Goal: Navigation & Orientation: Find specific page/section

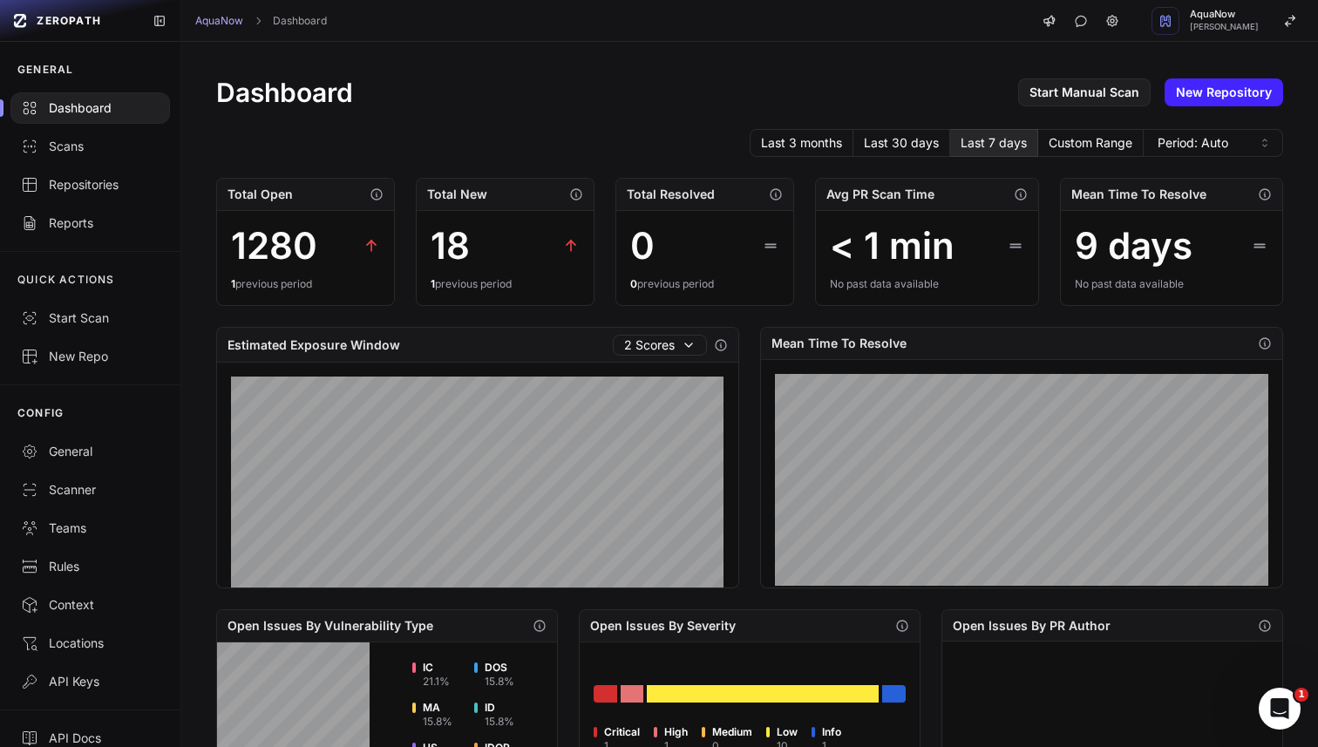
scroll to position [201, 0]
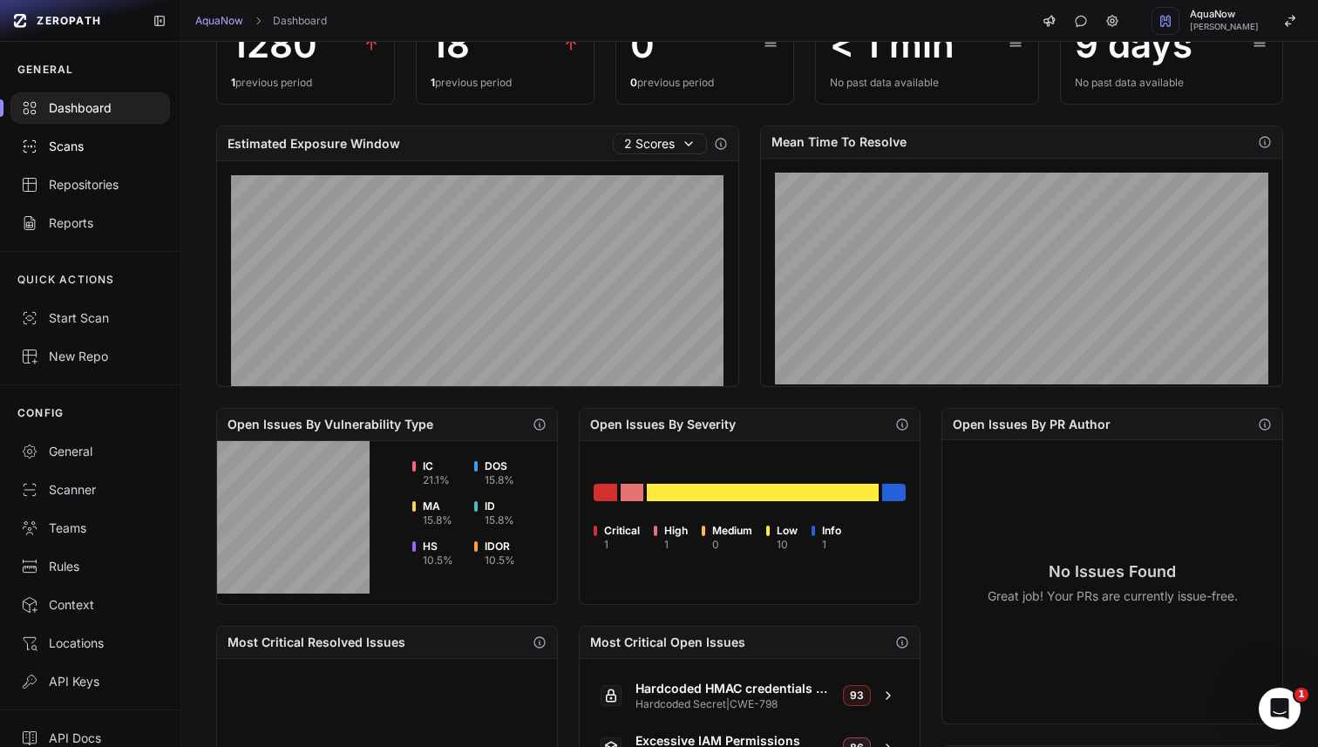
click at [103, 150] on div "Scans" at bounding box center [90, 146] width 139 height 17
click at [78, 141] on div "Scans" at bounding box center [90, 146] width 139 height 17
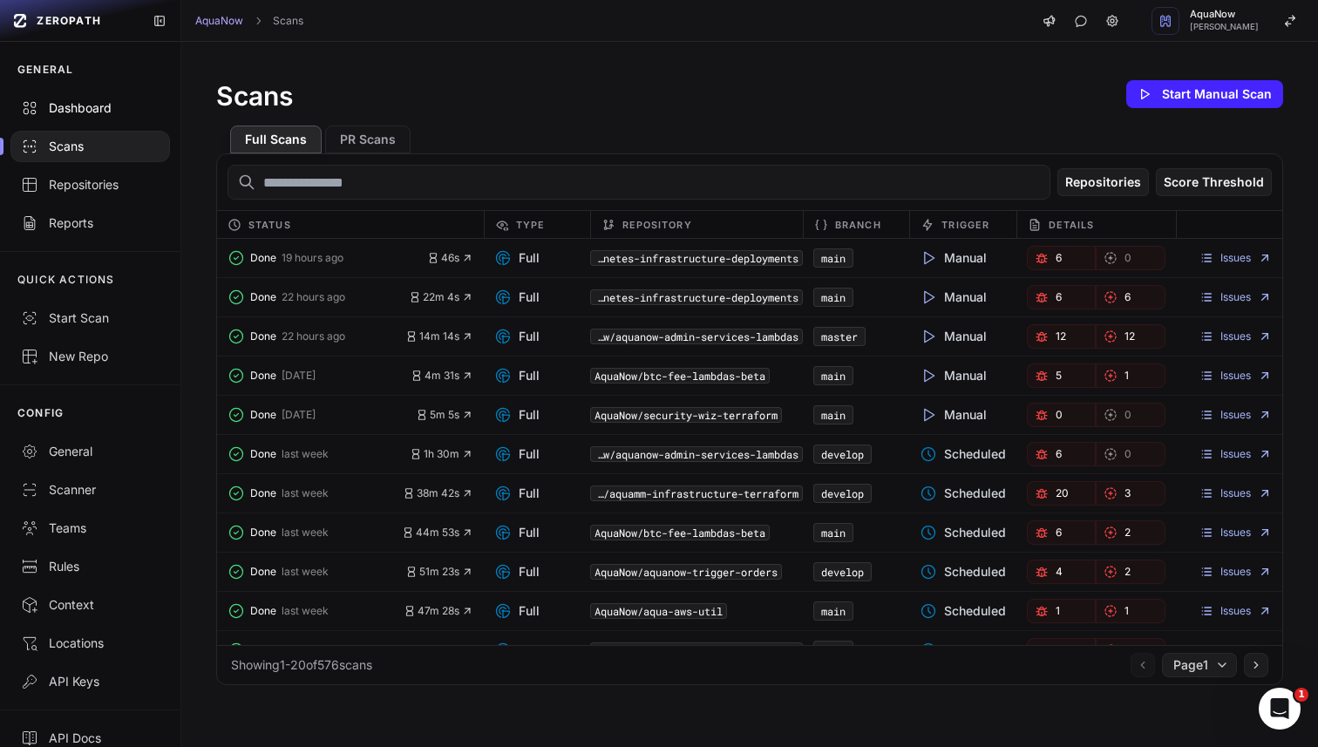
click at [88, 99] on div "Dashboard" at bounding box center [90, 107] width 139 height 17
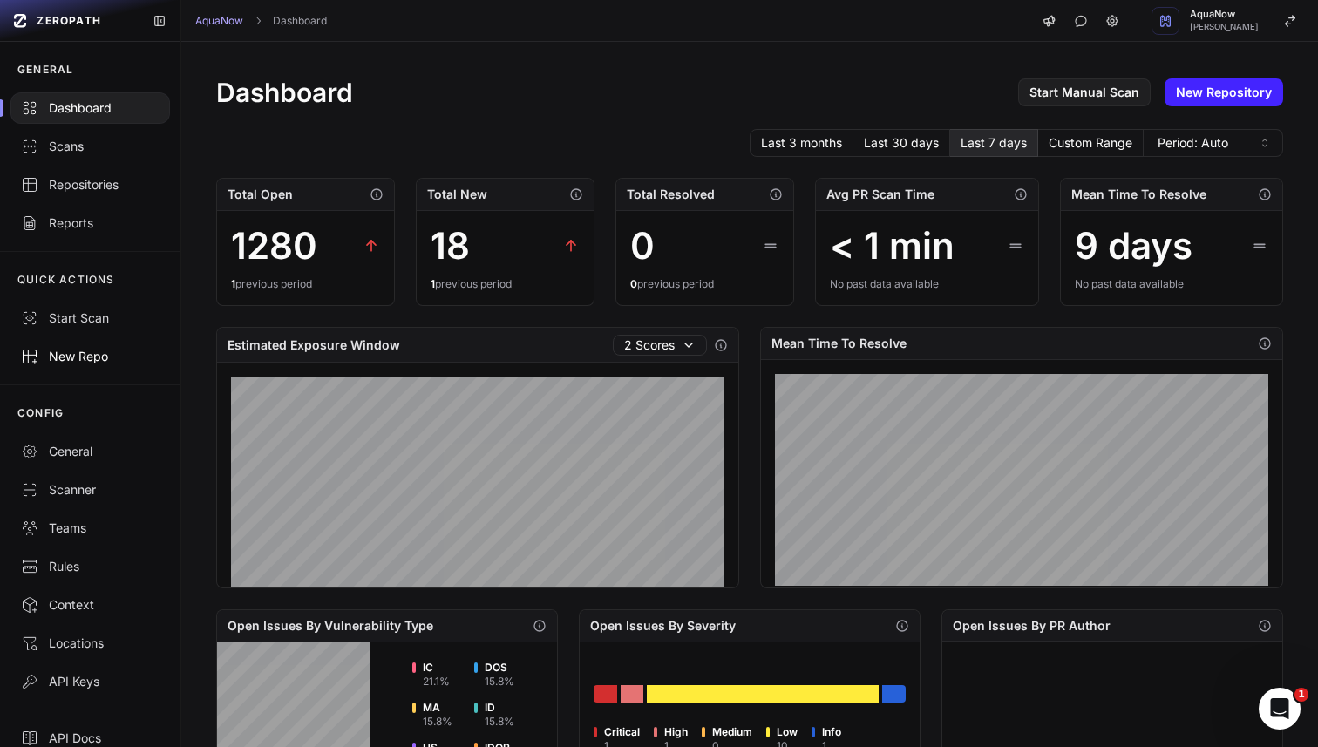
scroll to position [19, 0]
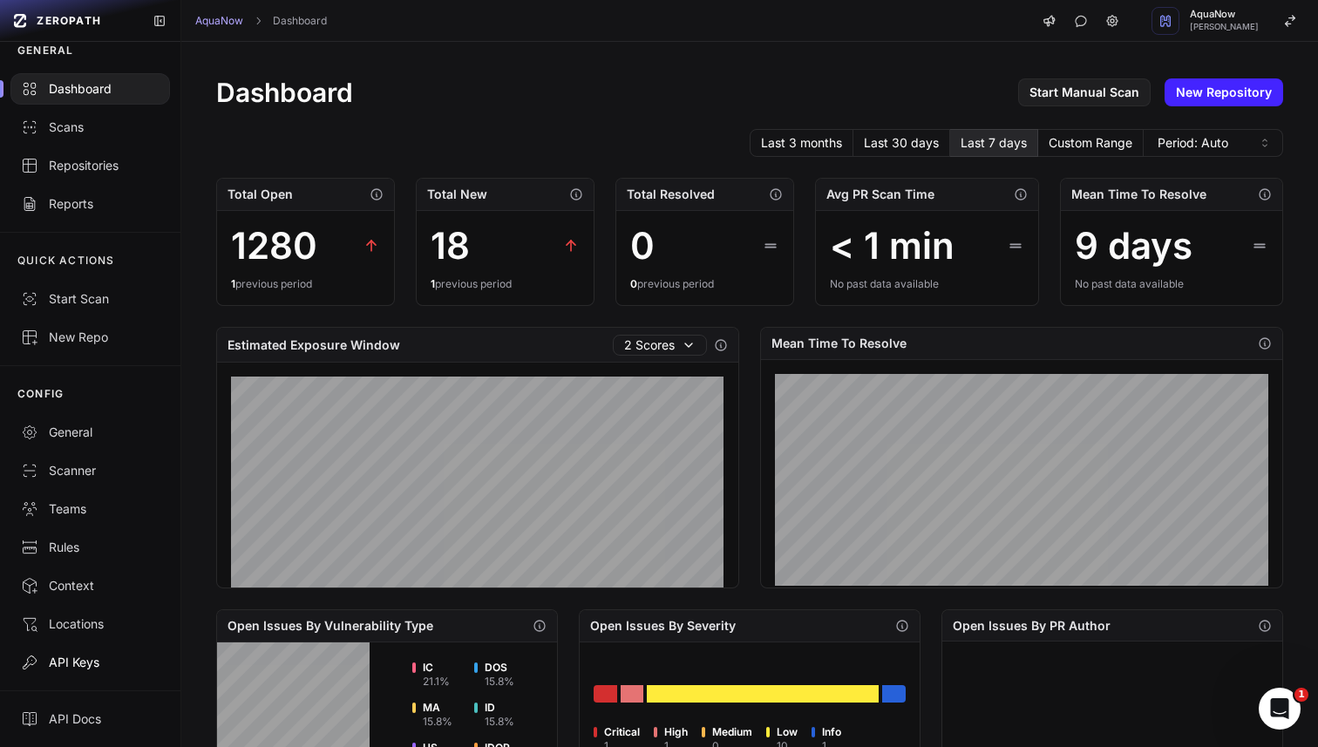
click at [58, 660] on div "API Keys" at bounding box center [90, 662] width 139 height 17
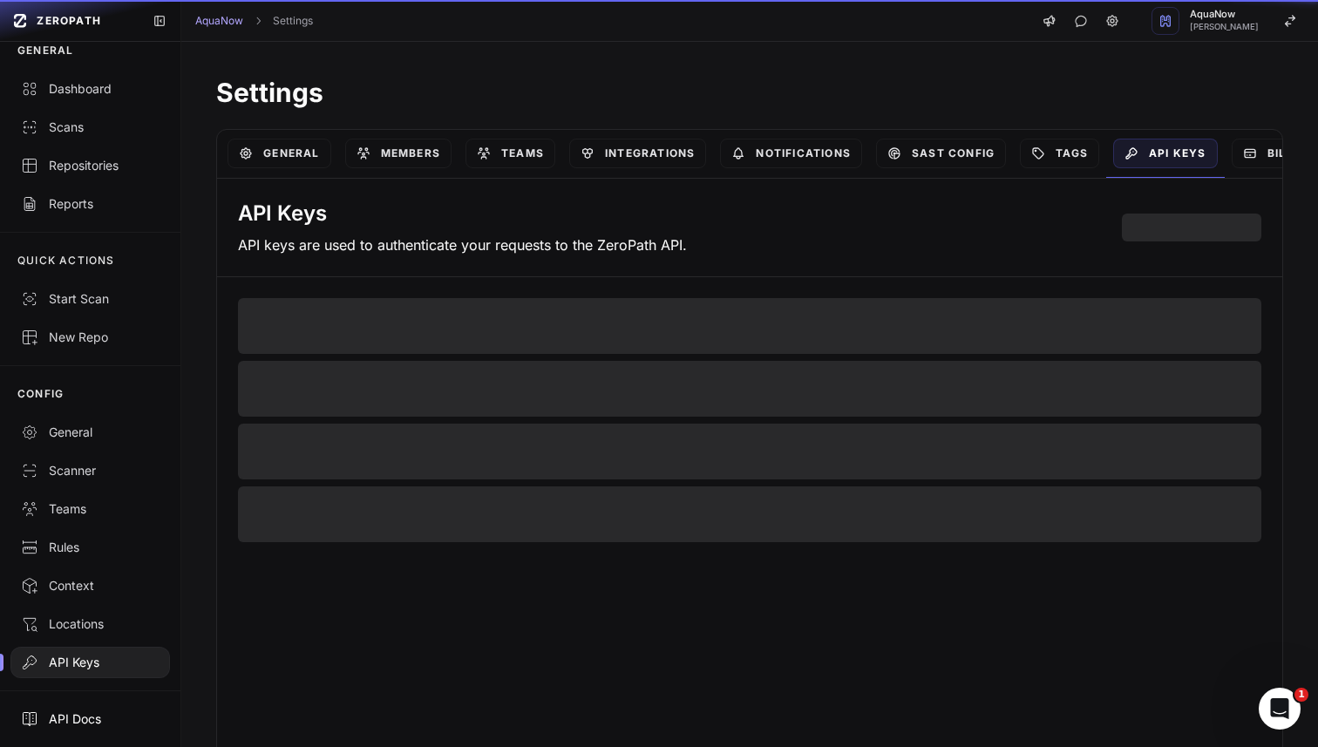
click at [45, 715] on div "API Docs" at bounding box center [90, 719] width 139 height 17
